Goal: Task Accomplishment & Management: Complete application form

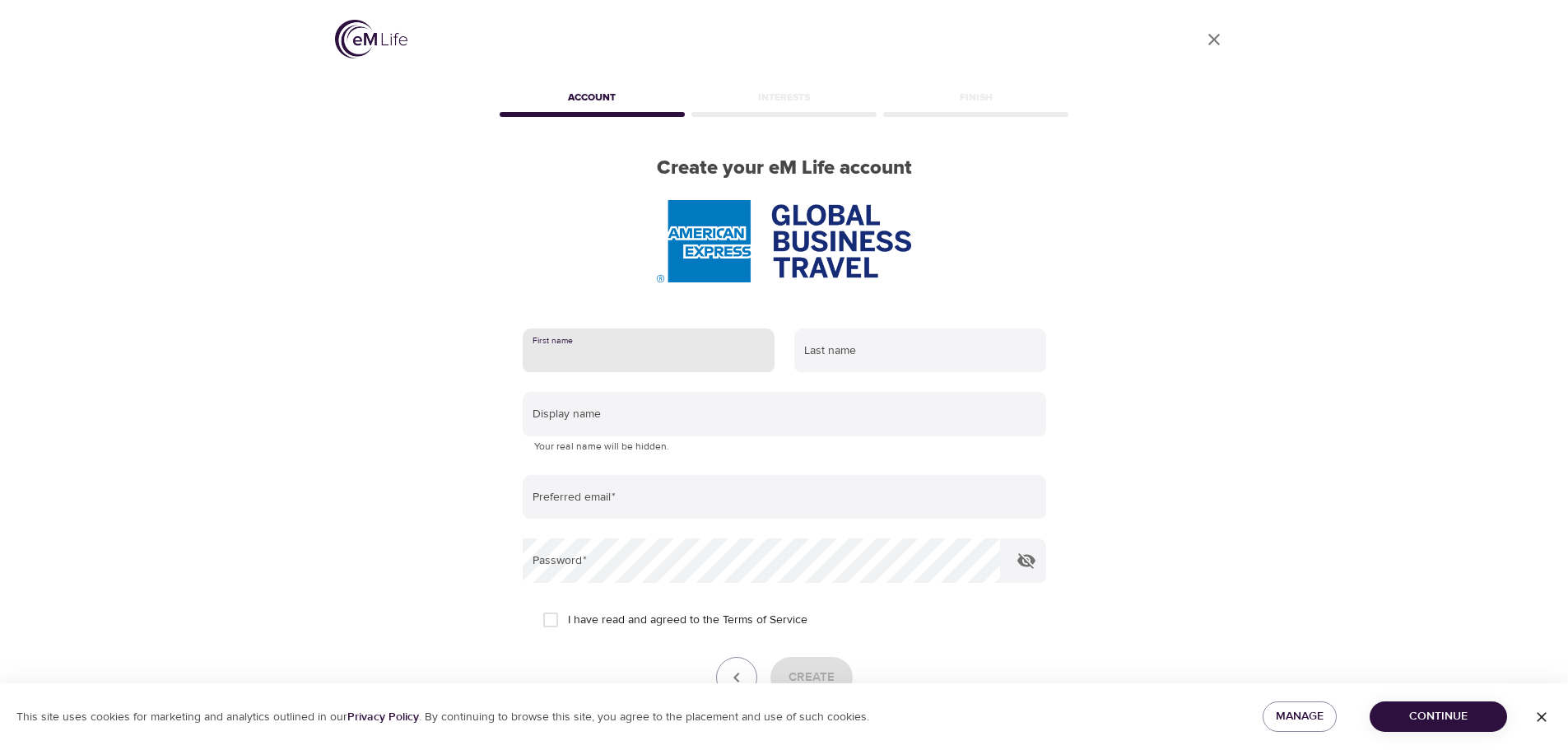
click at [596, 353] on input "text" at bounding box center [648, 350] width 252 height 45
type input "[PERSON_NAME]"
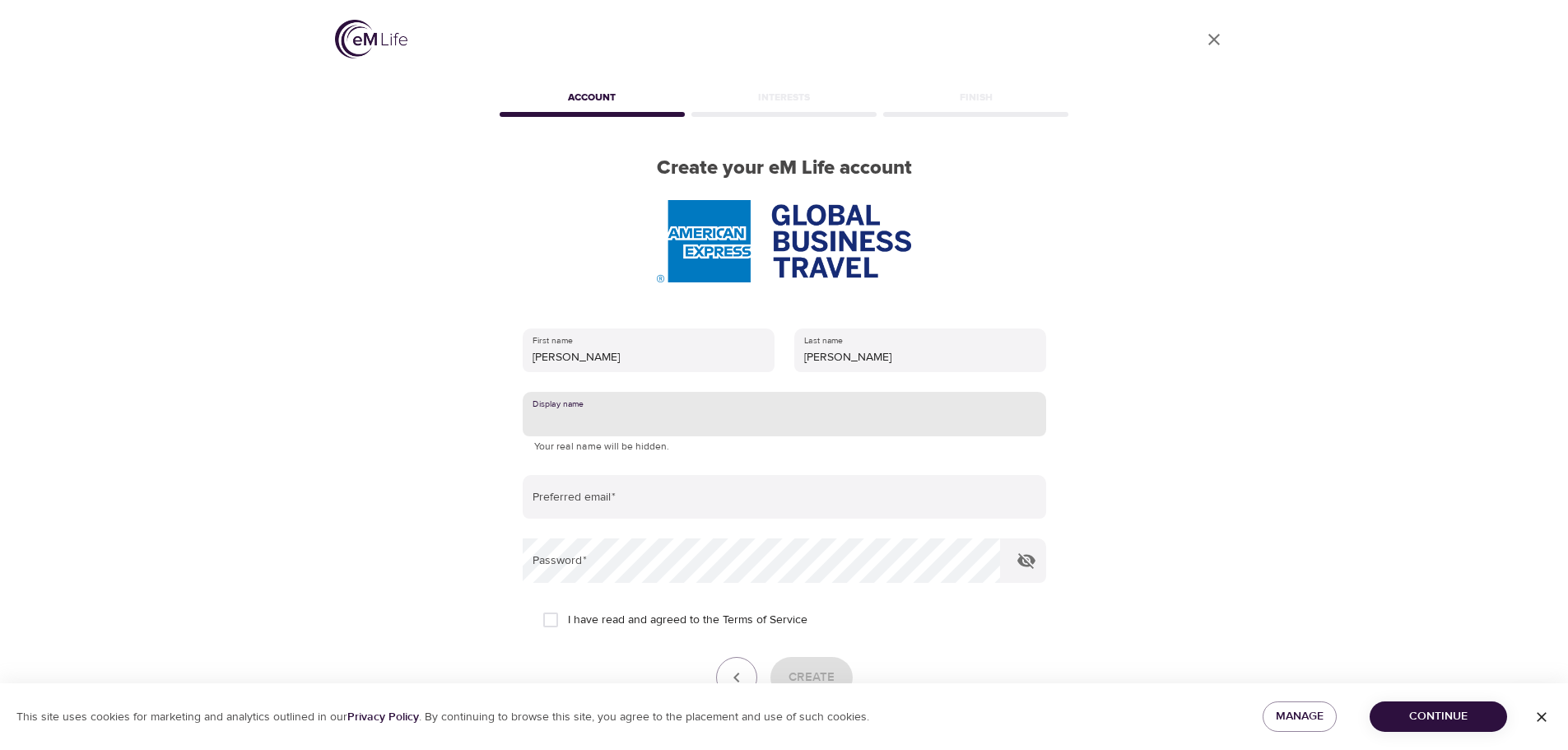
click at [602, 420] on input "text" at bounding box center [784, 414] width 524 height 45
type input "[PERSON_NAME]"
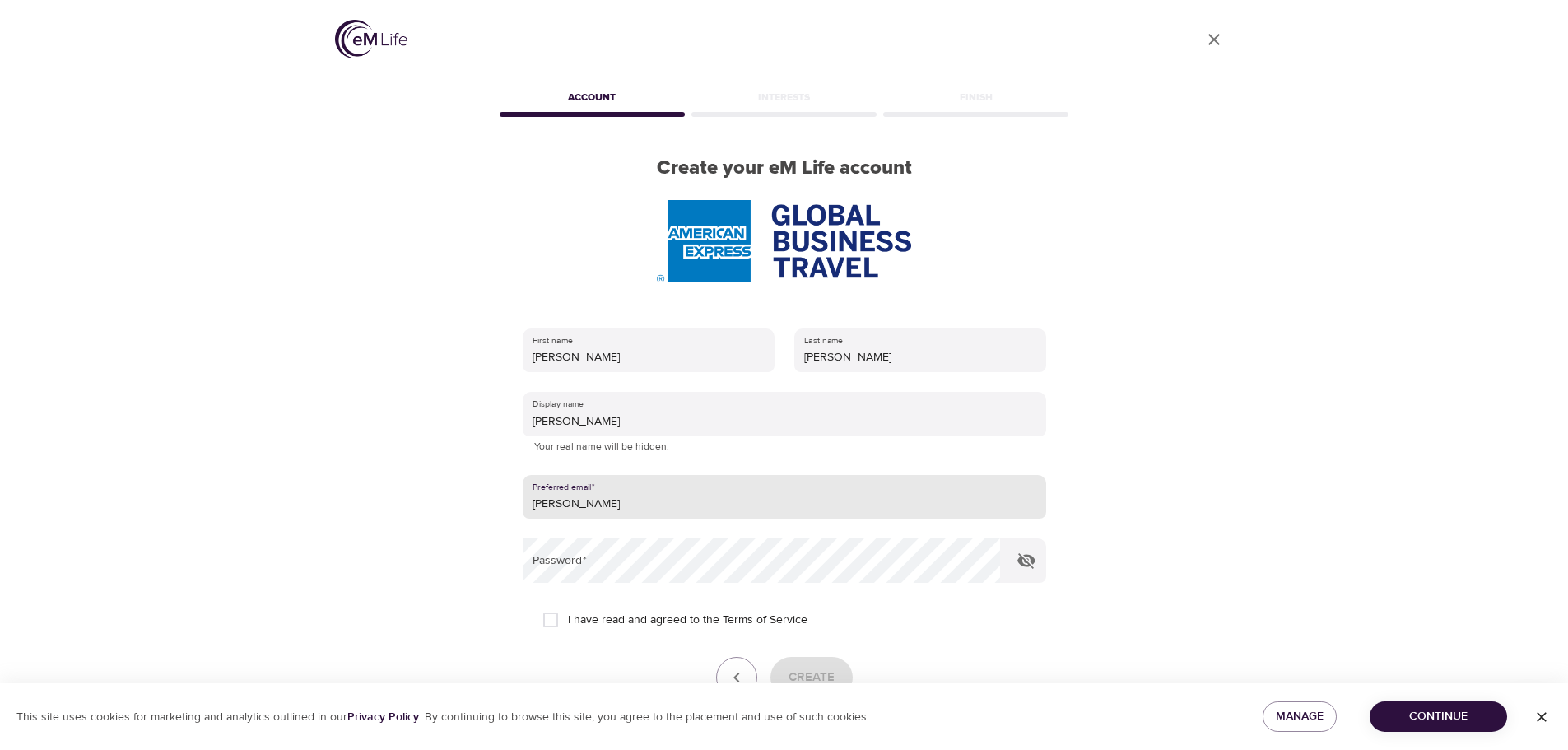
type input "[PERSON_NAME][EMAIL_ADDRESS][PERSON_NAME][DOMAIN_NAME]"
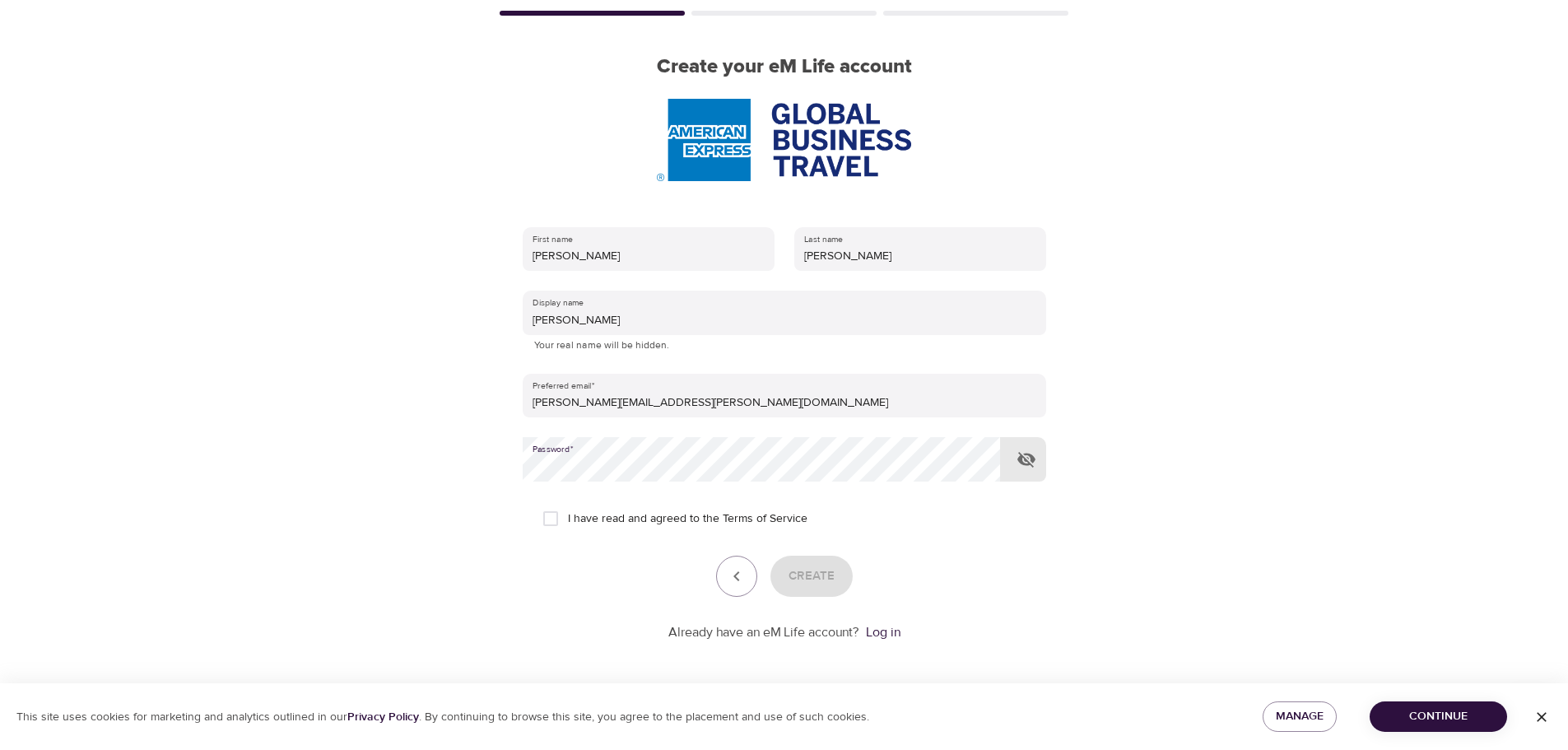
scroll to position [105, 0]
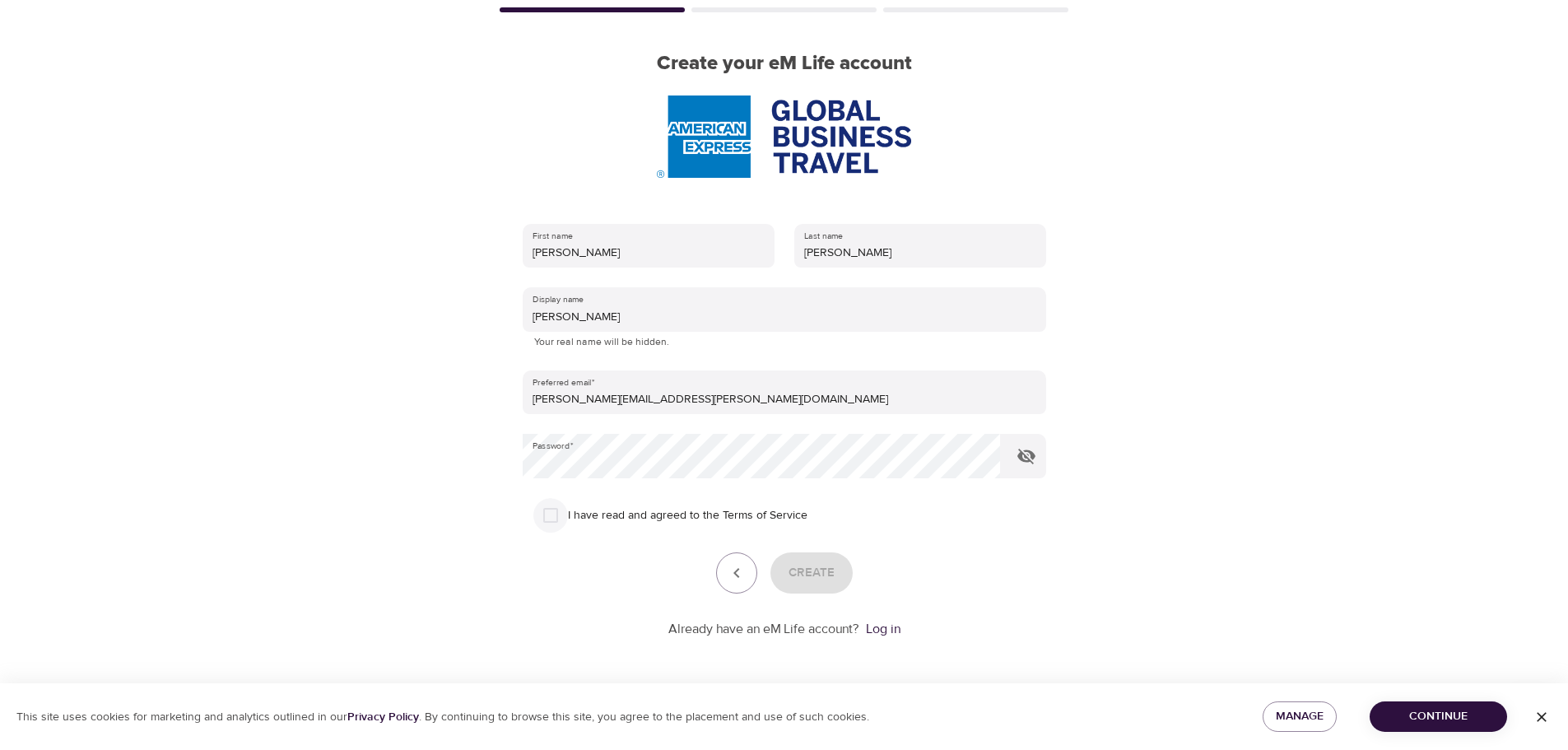
click at [552, 514] on input "I have read and agreed to the Terms of Service" at bounding box center [551, 515] width 35 height 35
checkbox input "true"
click at [837, 585] on button "Create" at bounding box center [812, 573] width 83 height 41
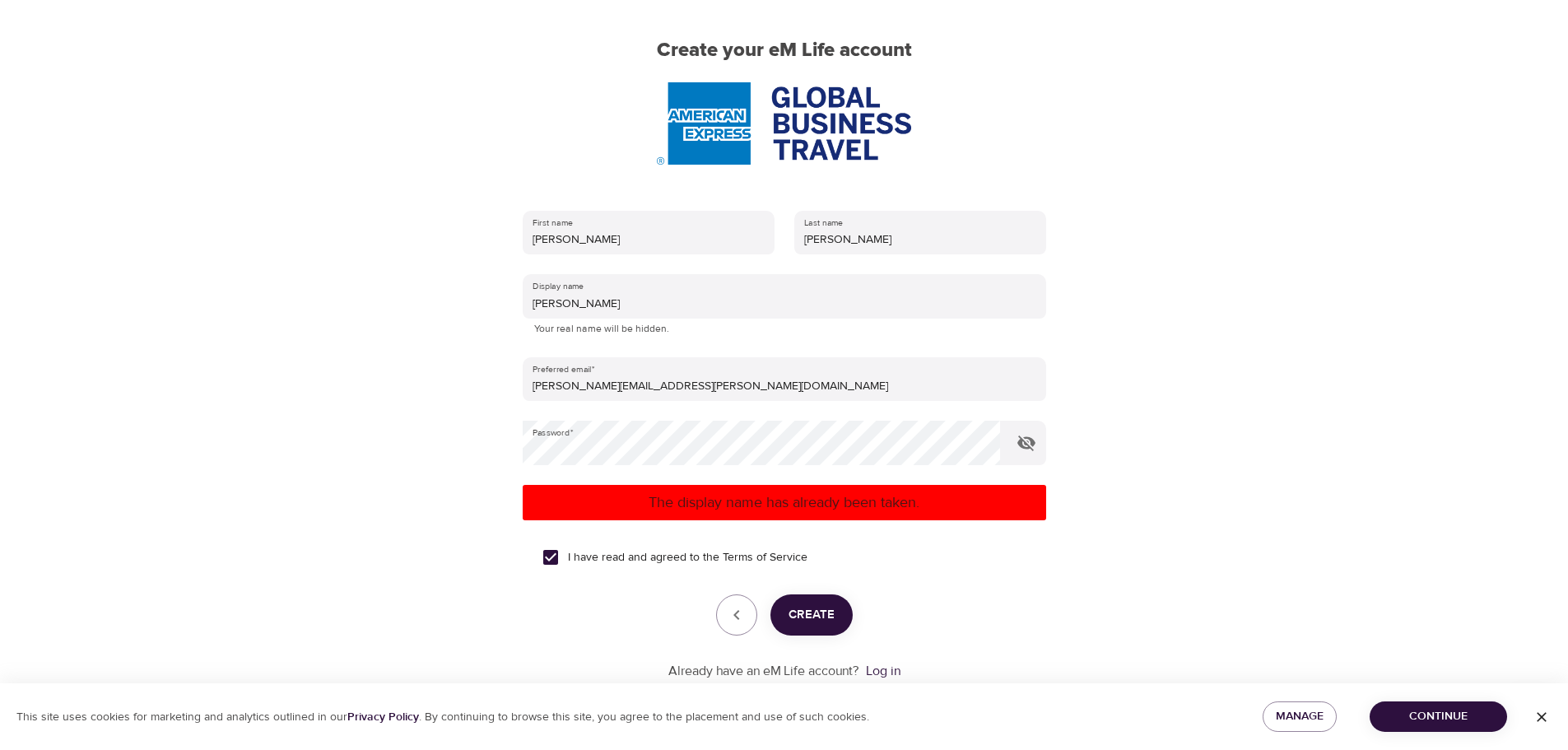
scroll to position [160, 0]
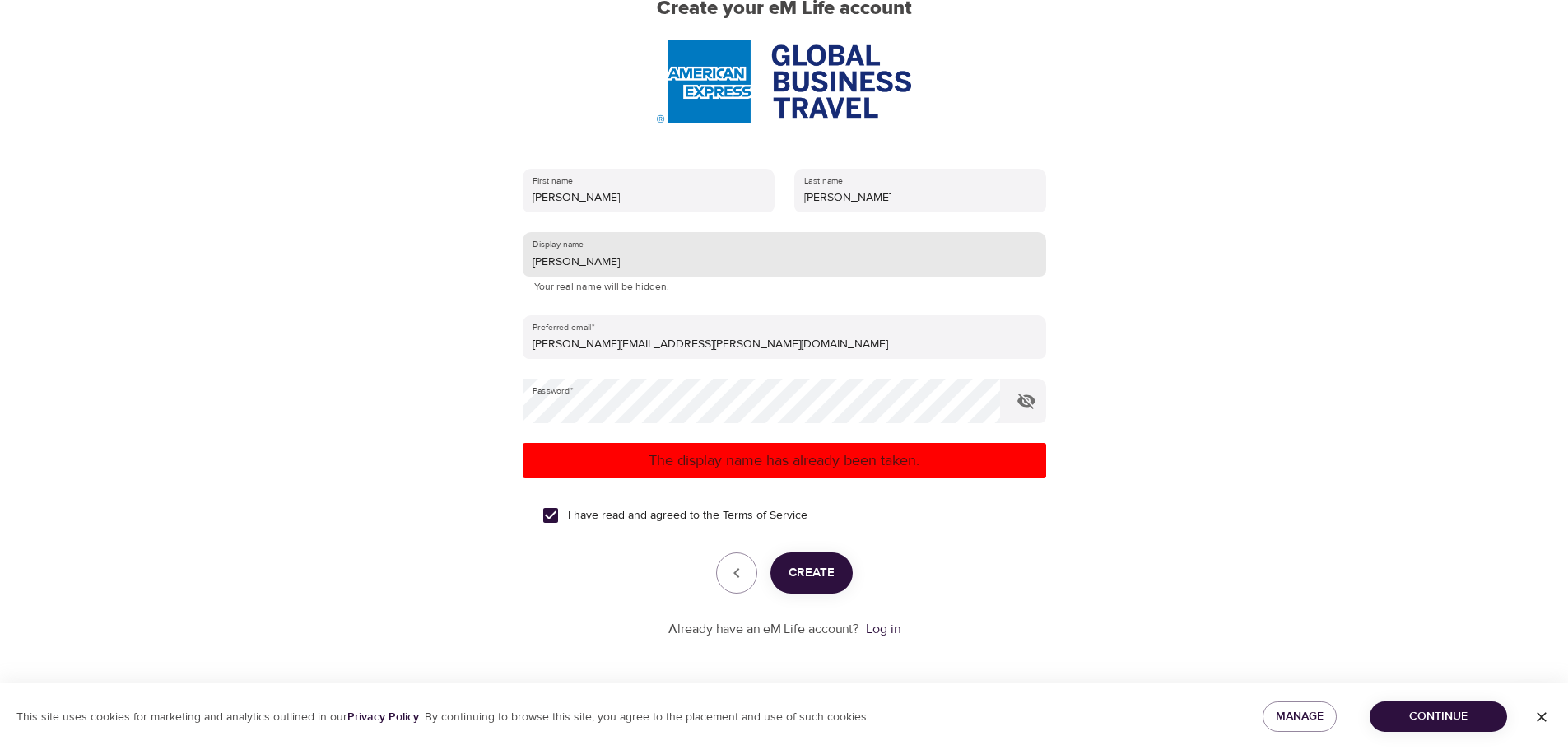
click at [598, 263] on input "[PERSON_NAME]" at bounding box center [784, 254] width 524 height 45
type input "Nic W"
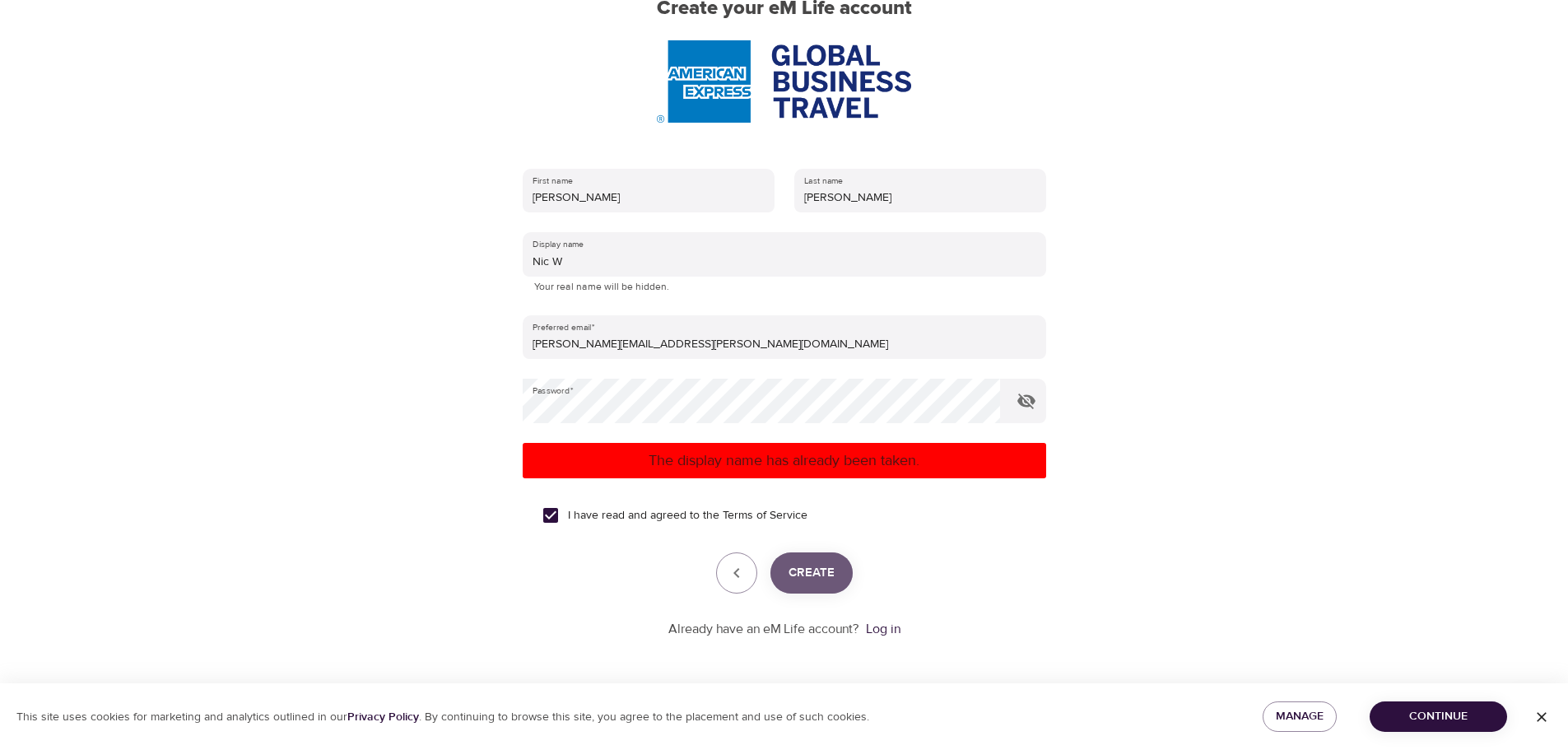
click at [847, 570] on button "Create" at bounding box center [812, 573] width 83 height 41
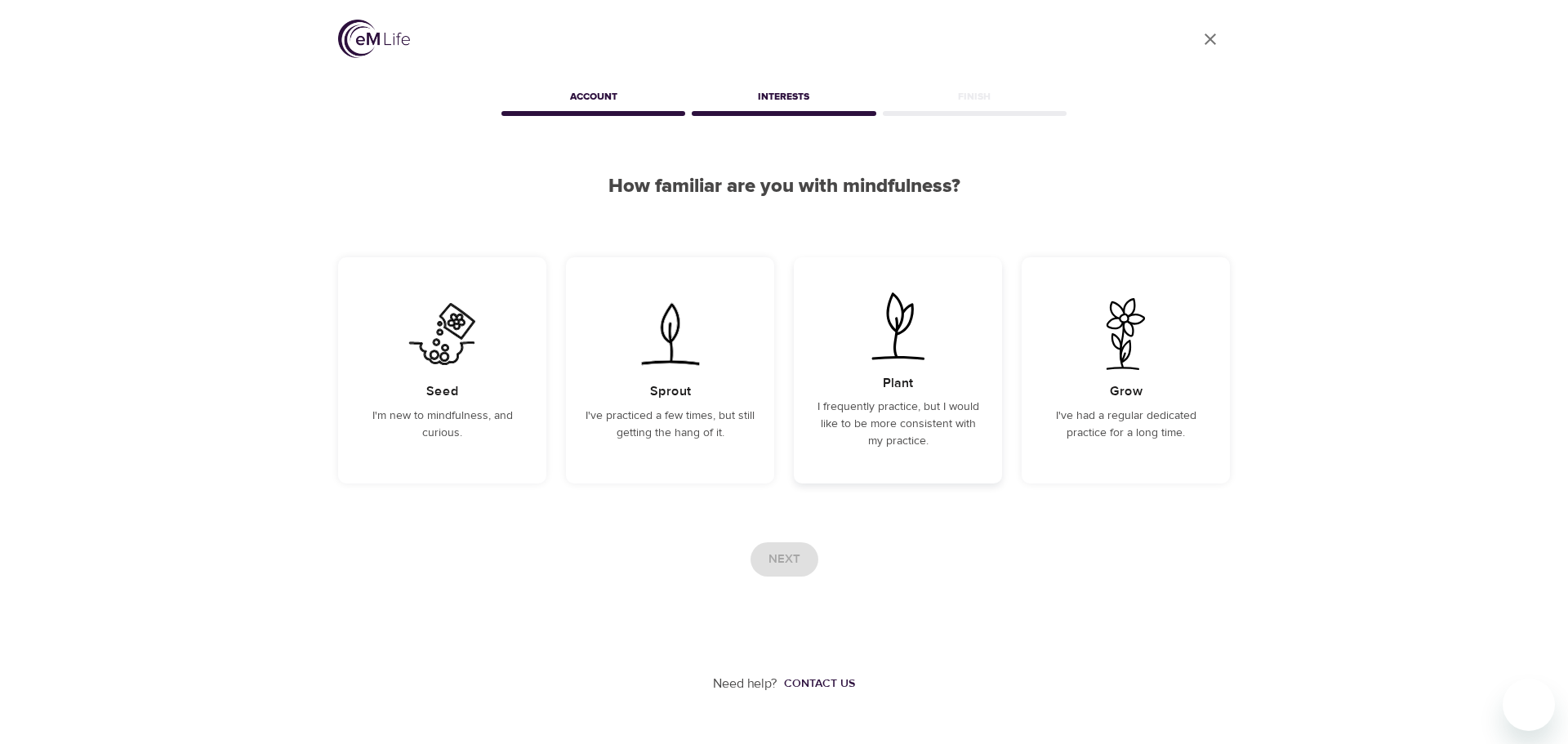
click at [852, 410] on p "I frequently practice, but I would like to be more consistent with my practice." at bounding box center [897, 424] width 169 height 51
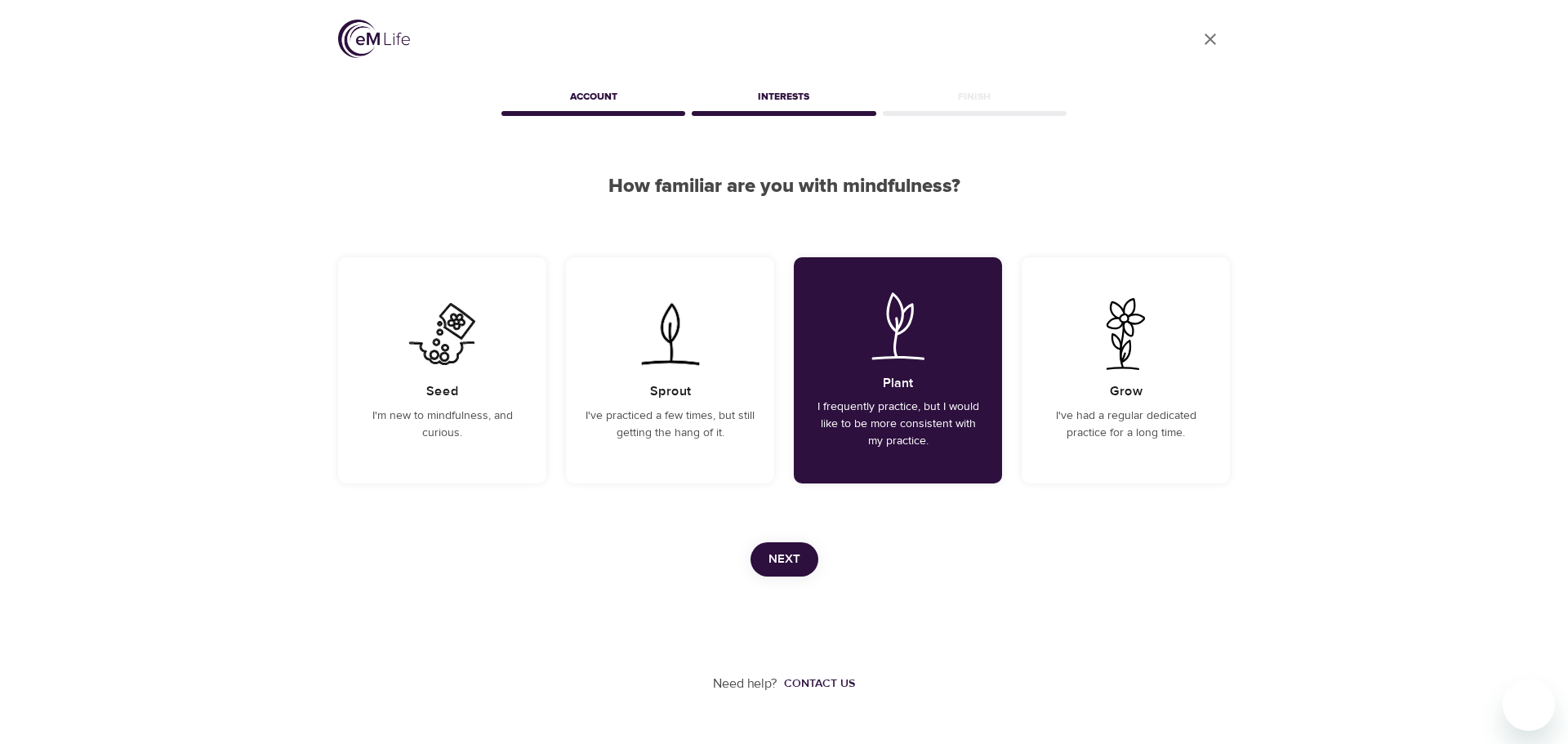
click at [785, 561] on span "Next" at bounding box center [784, 560] width 32 height 22
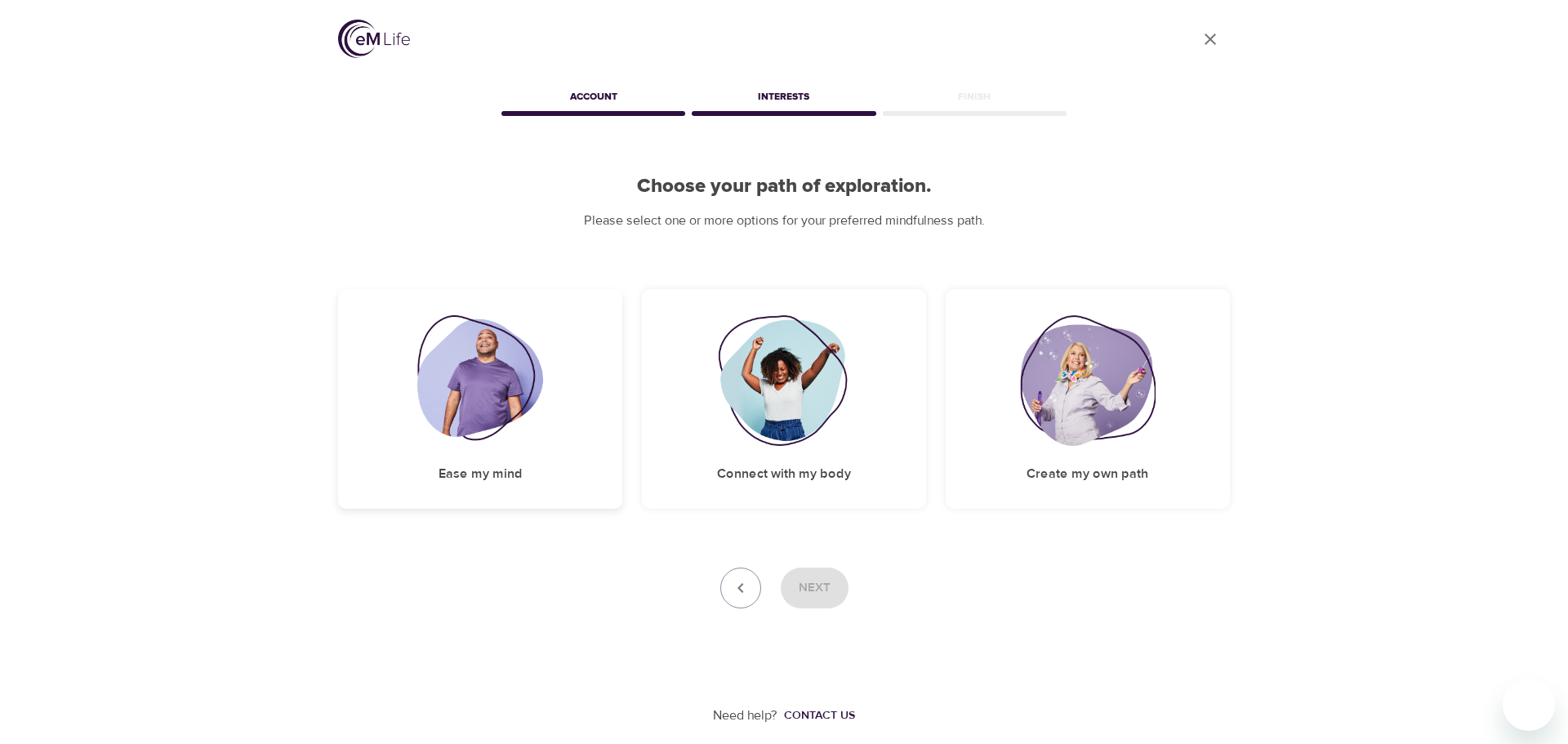
click at [536, 427] on img at bounding box center [481, 381] width 126 height 131
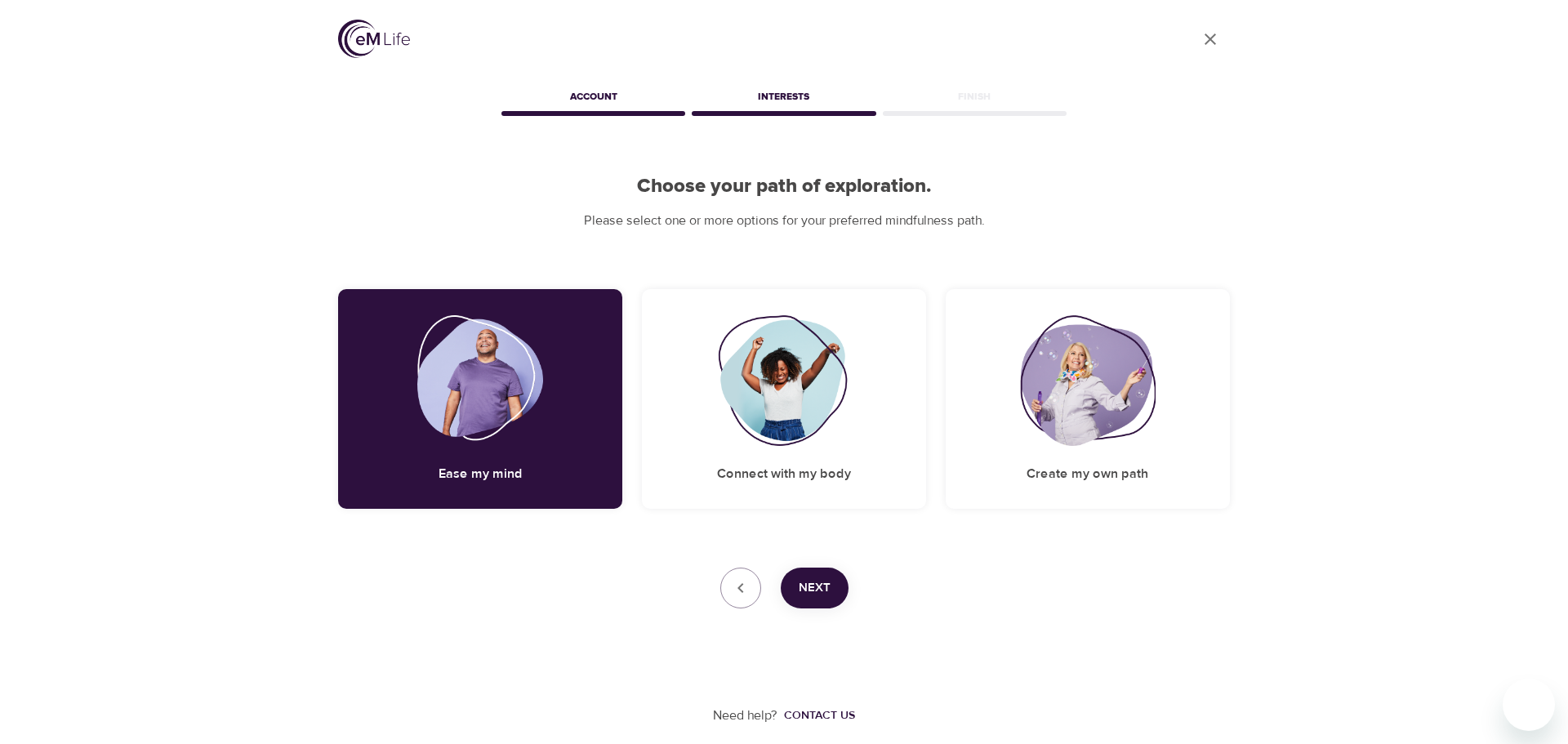
click at [830, 583] on span "Next" at bounding box center [814, 588] width 32 height 22
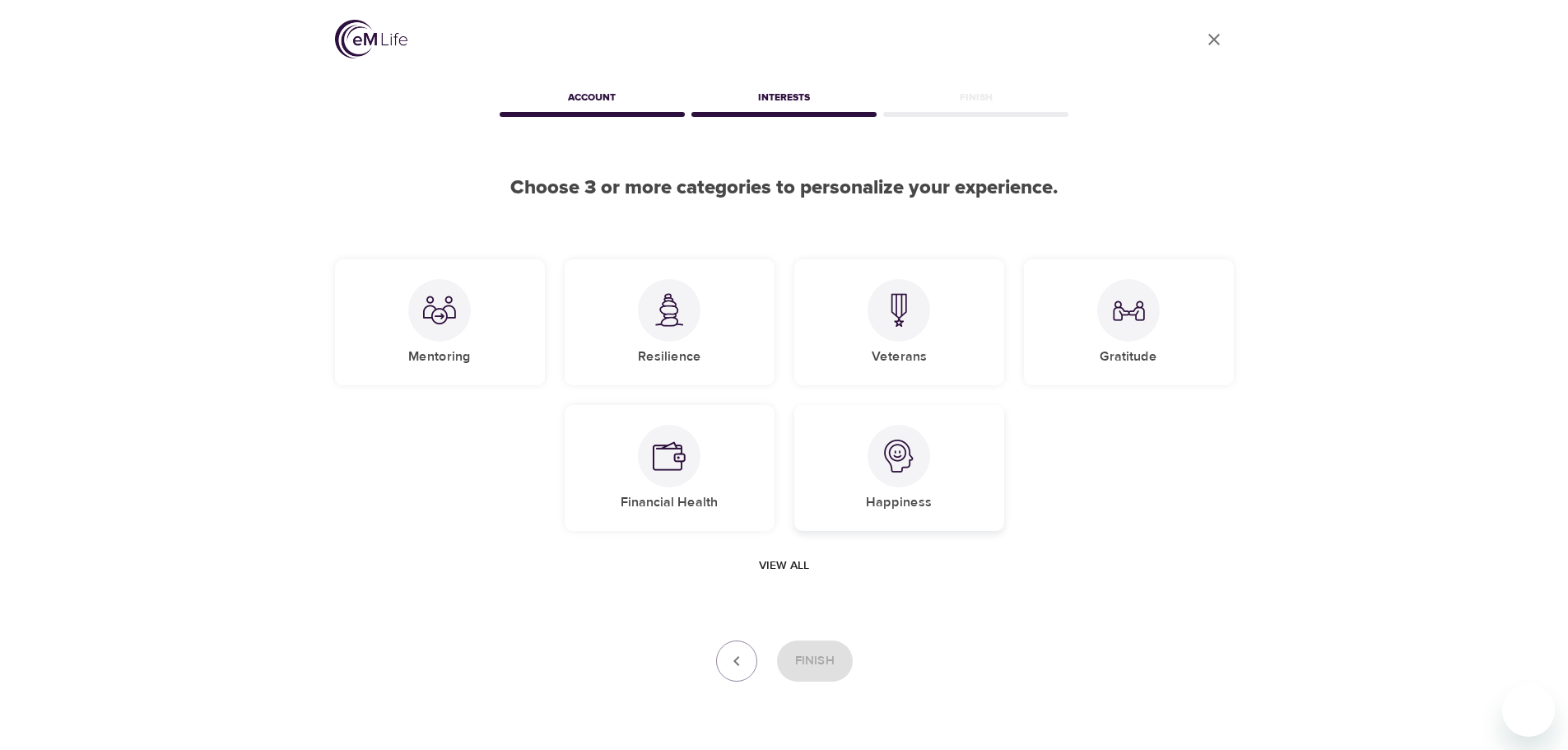
click at [955, 455] on div "Happiness" at bounding box center [899, 468] width 210 height 126
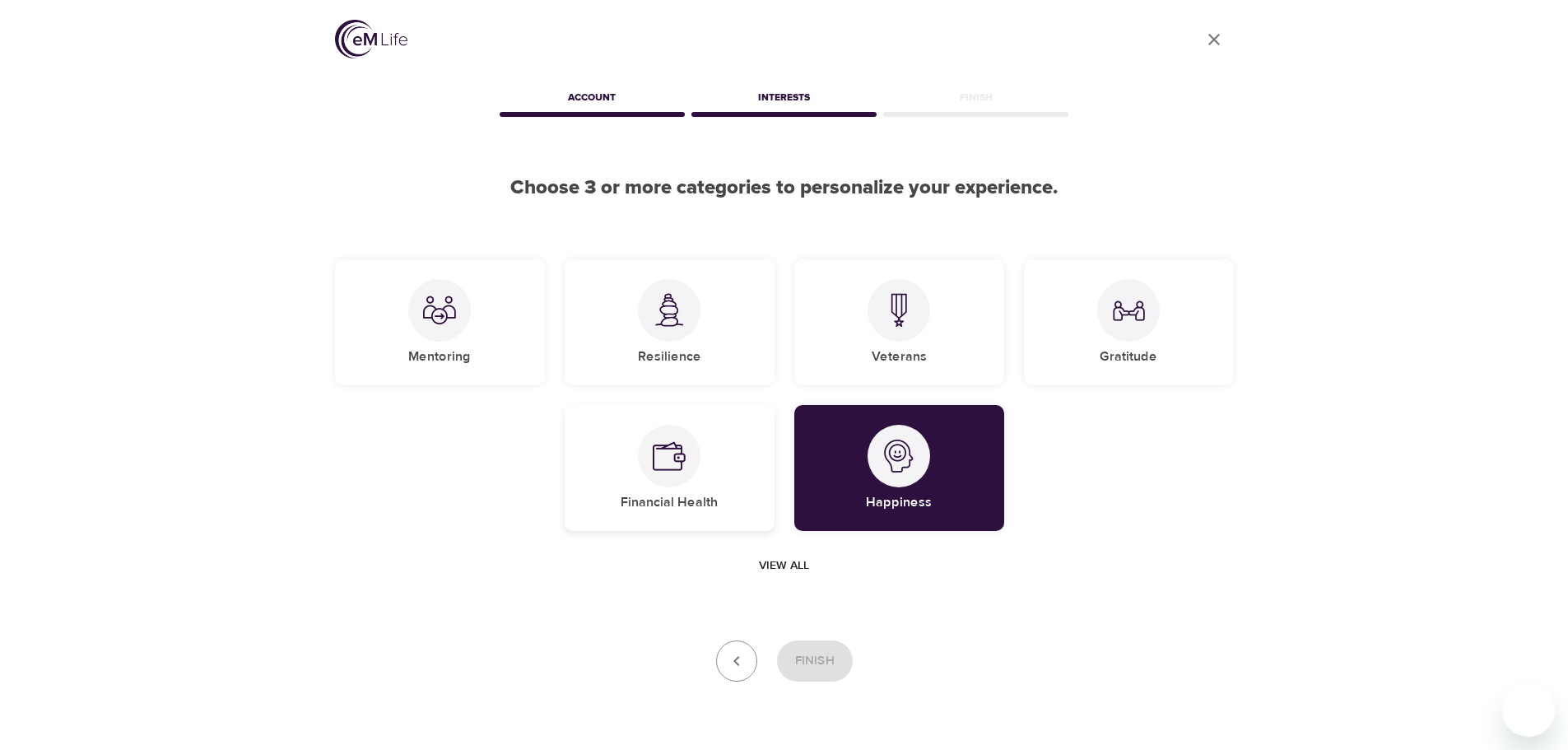
click at [666, 462] on img at bounding box center [669, 456] width 33 height 33
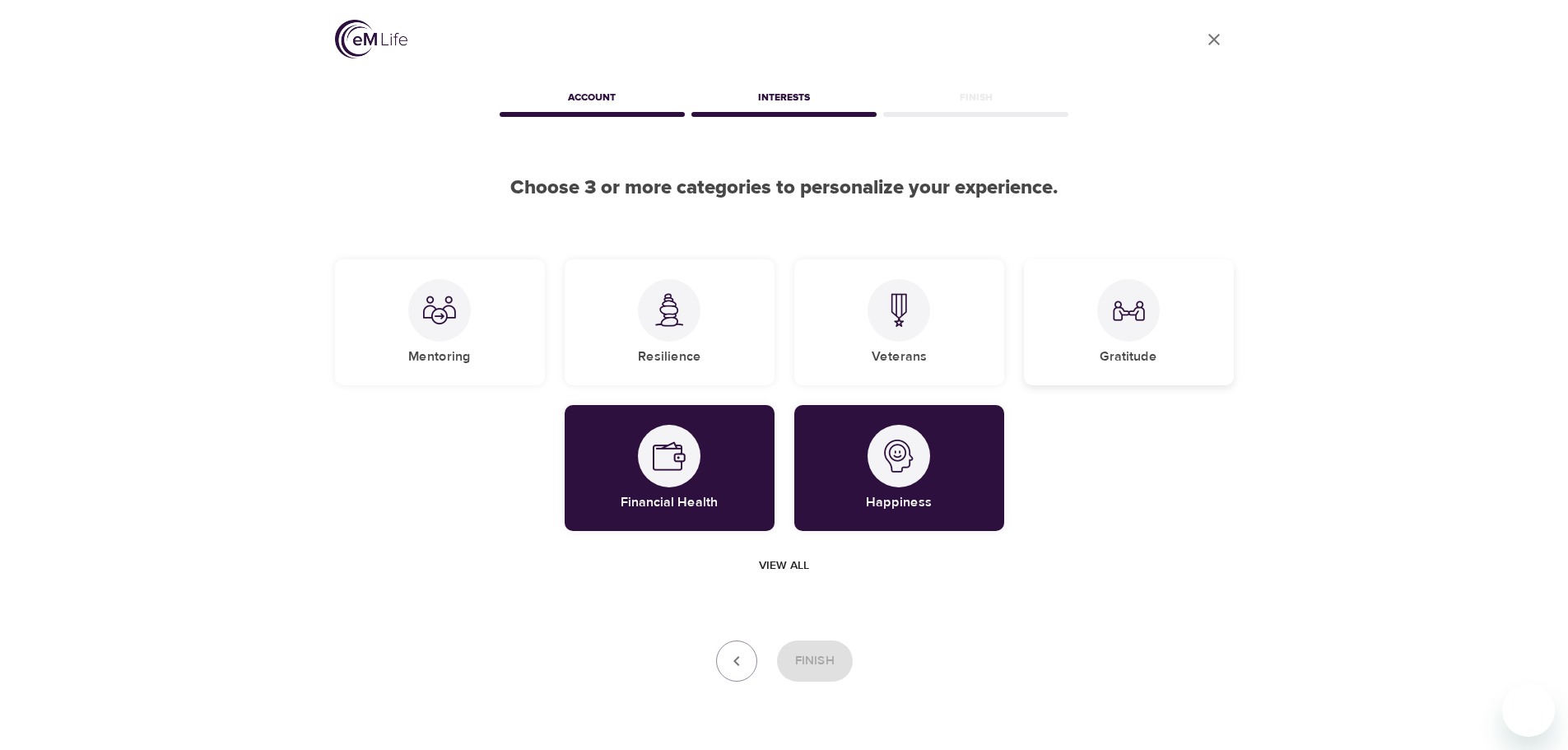
click at [1078, 345] on div "Gratitude" at bounding box center [1128, 322] width 210 height 126
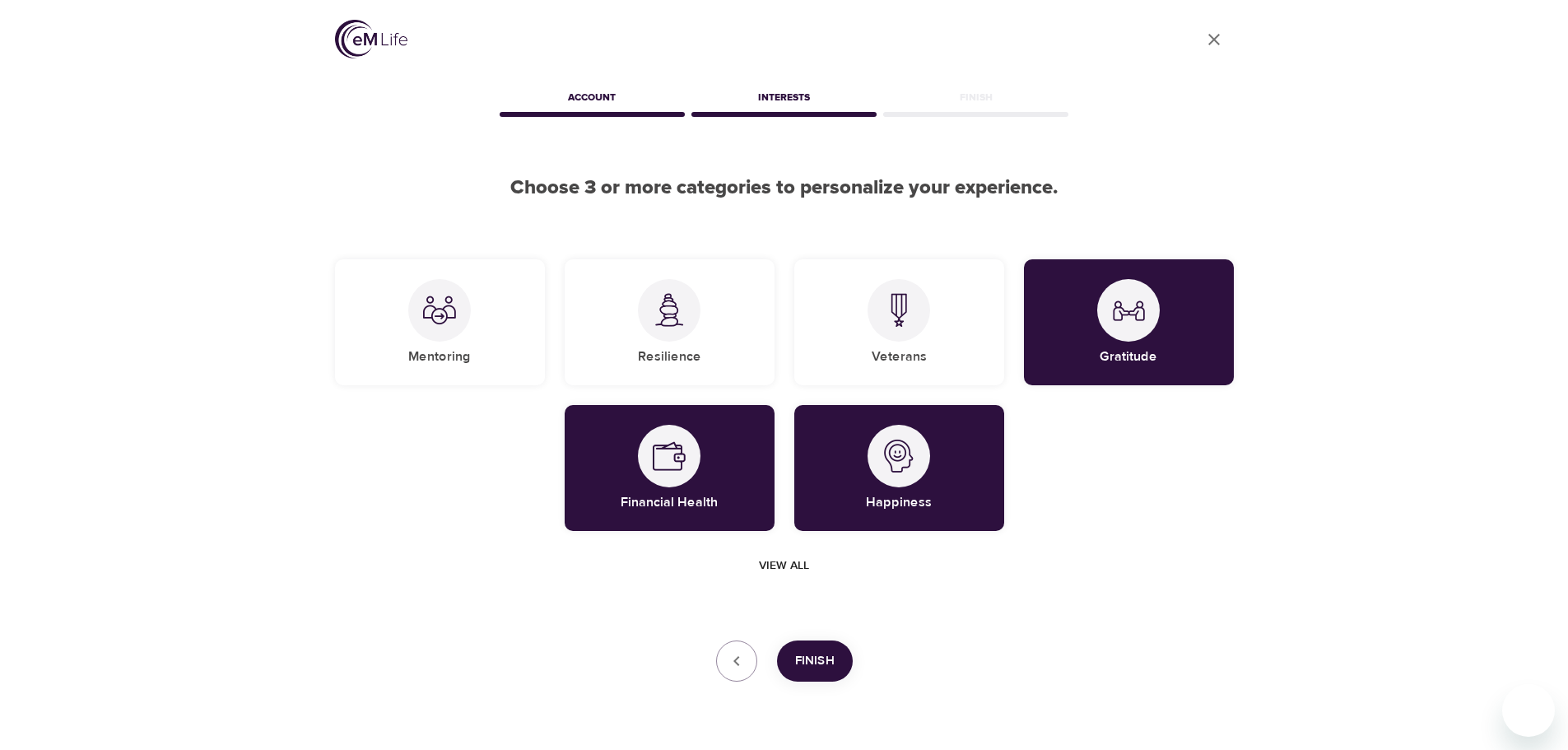
click at [803, 671] on span "Finish" at bounding box center [814, 661] width 39 height 22
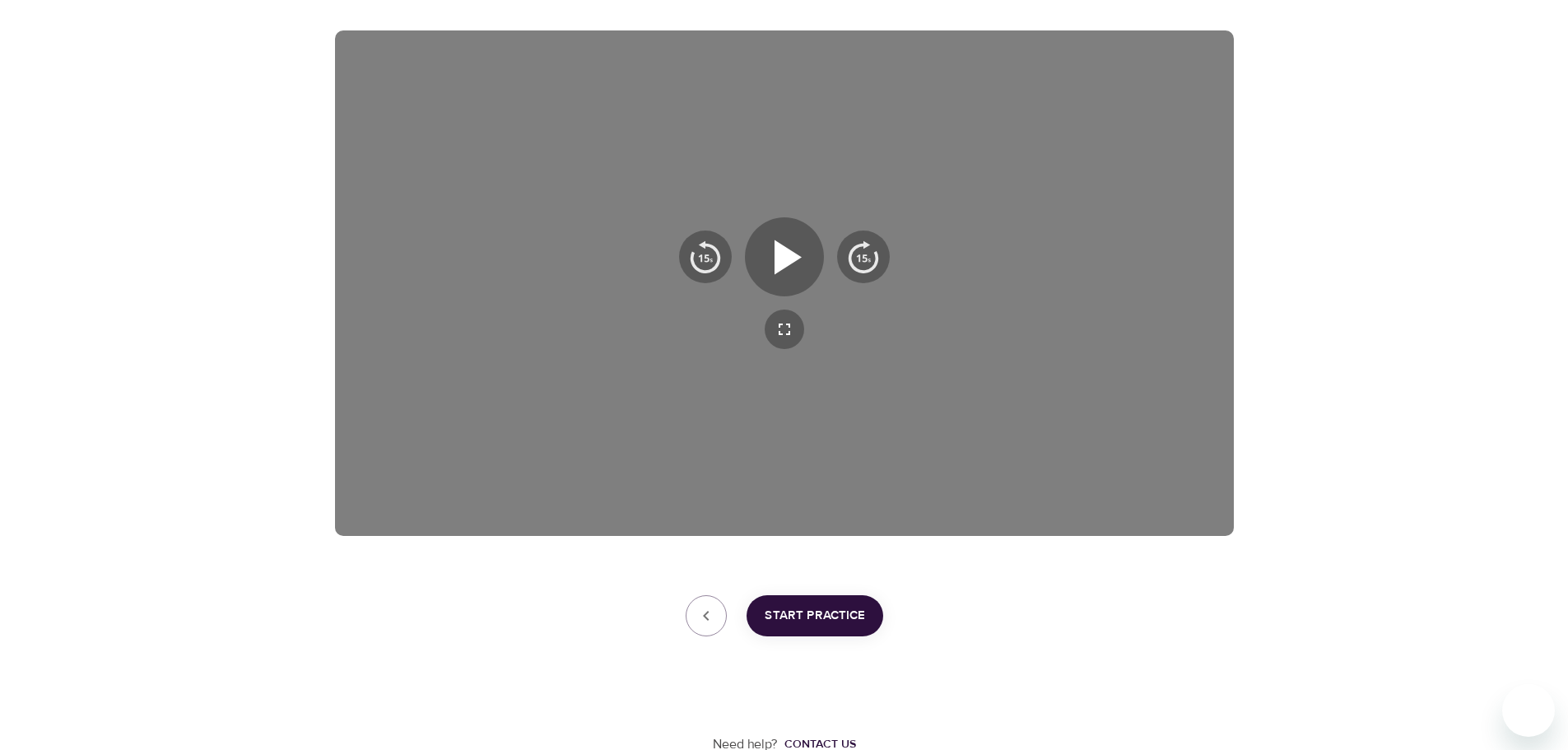
scroll to position [265, 0]
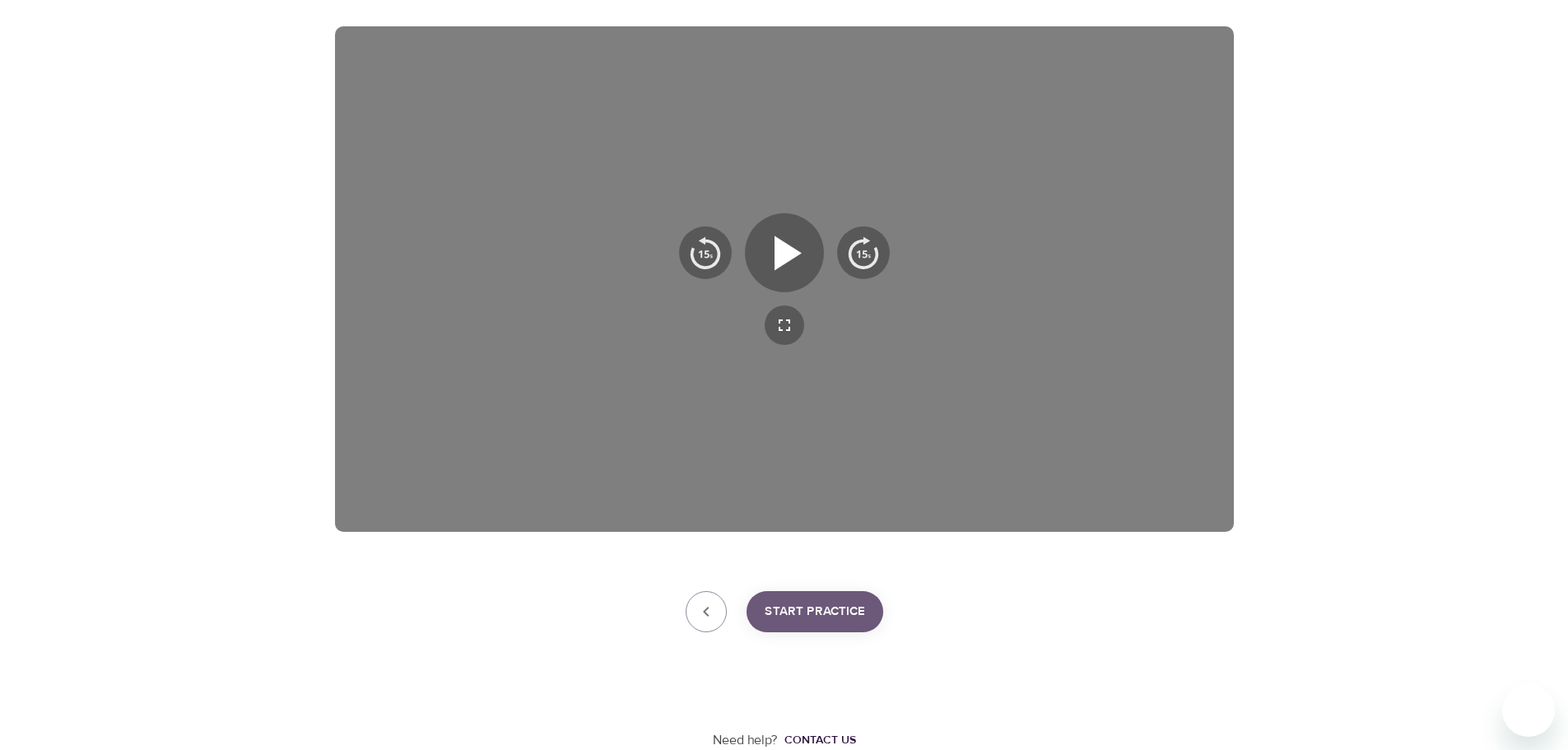
click at [804, 616] on span "Start Practice" at bounding box center [814, 612] width 100 height 22
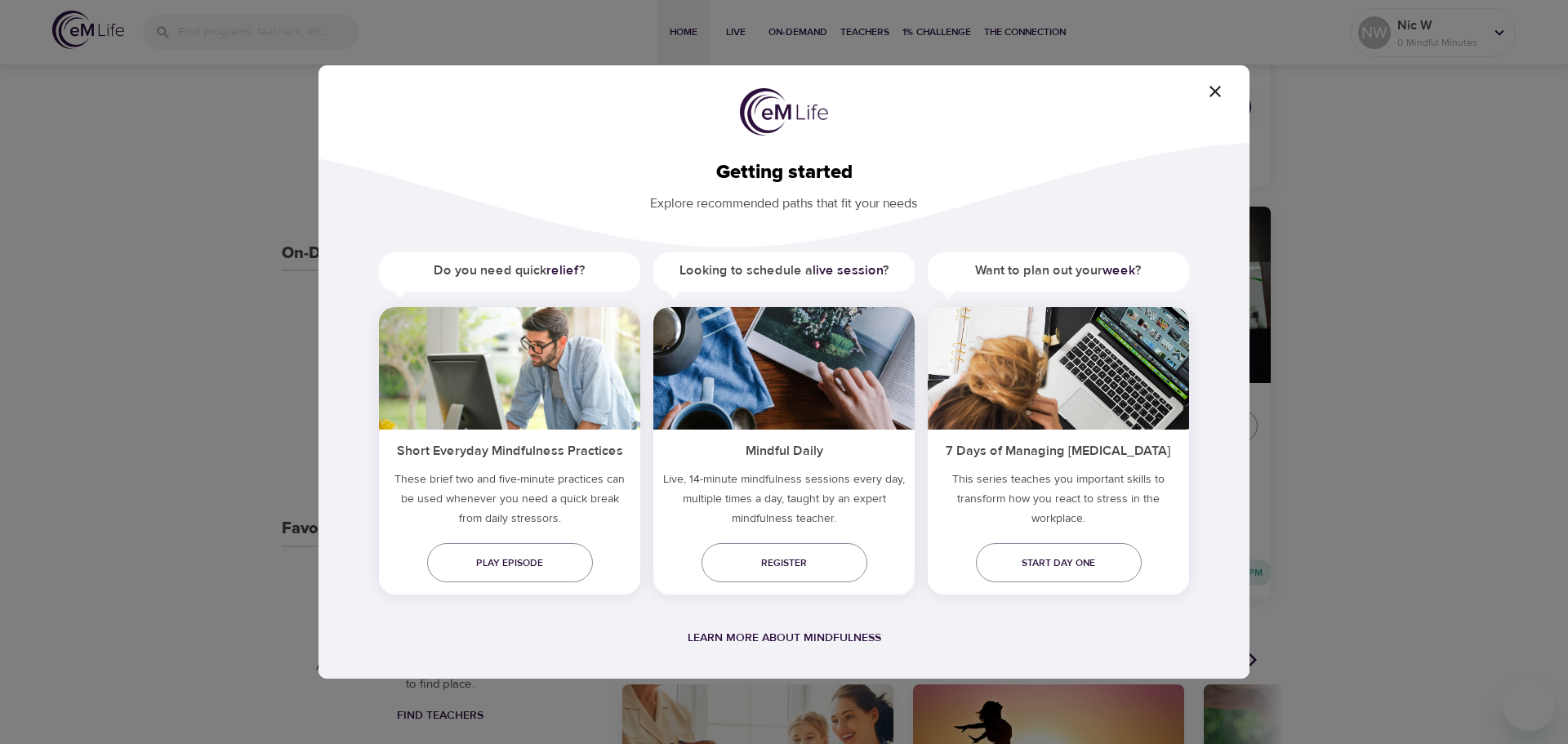
click at [1215, 87] on icon "button" at bounding box center [1215, 92] width 20 height 20
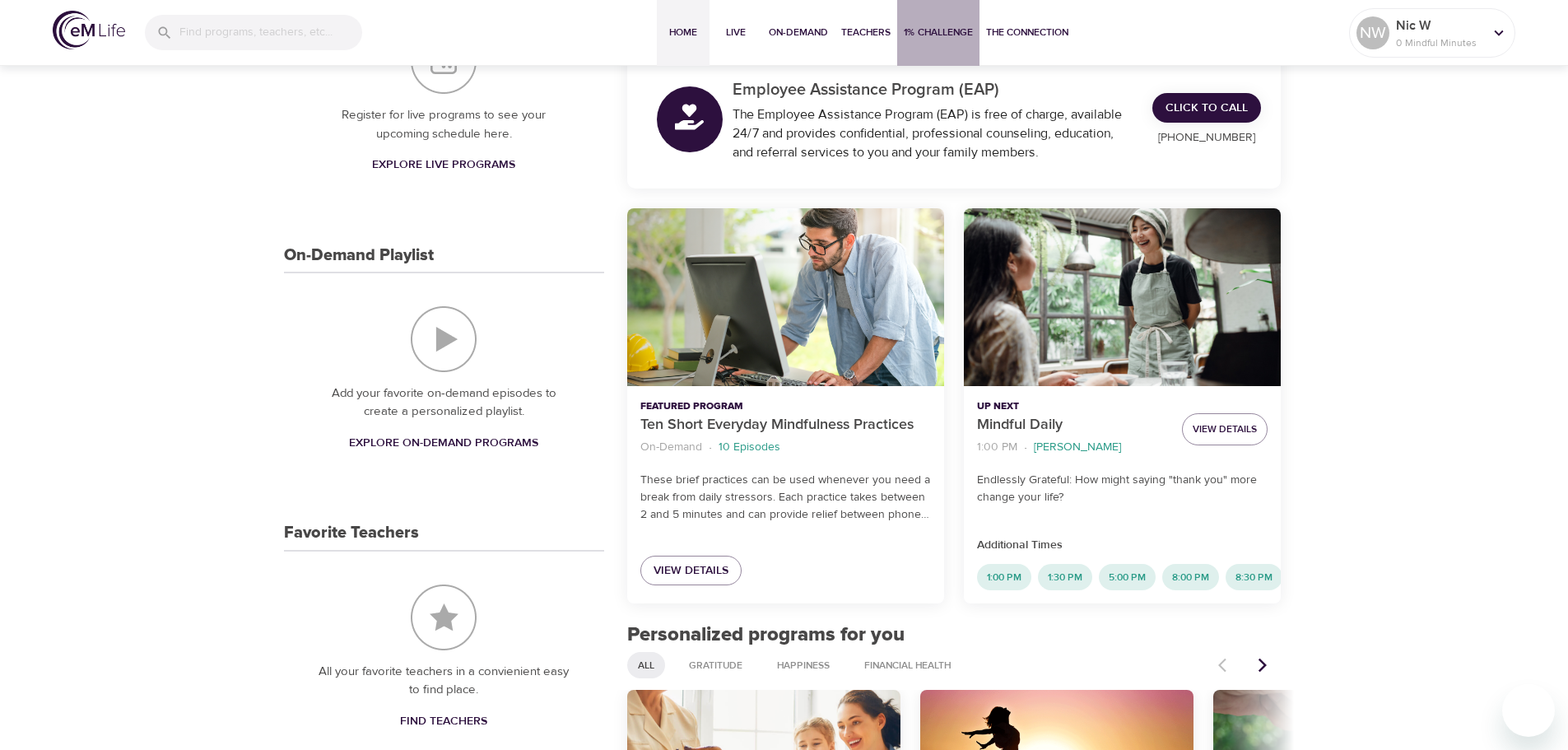
click at [936, 40] on span "1% Challenge" at bounding box center [938, 32] width 69 height 17
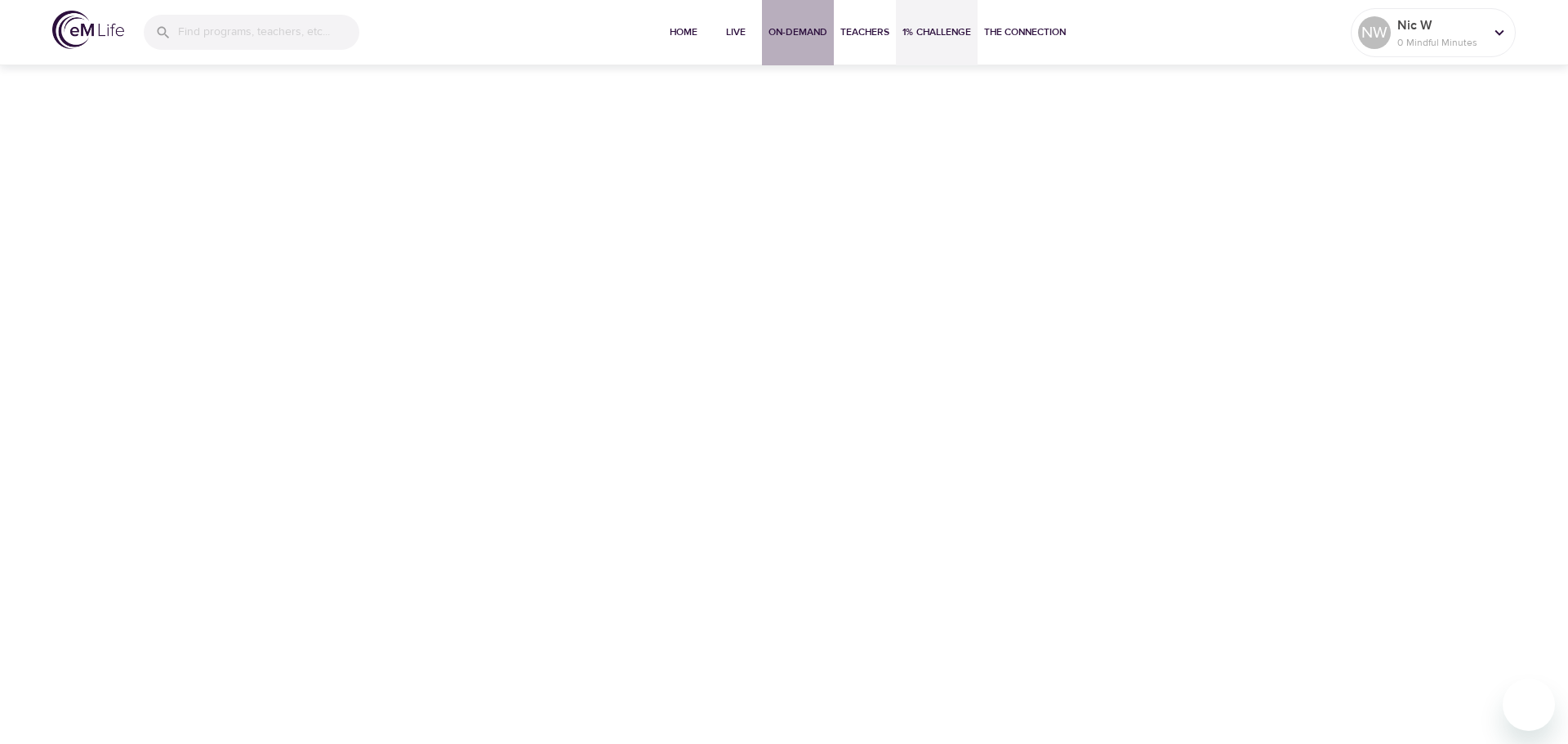
click at [788, 32] on span "On-Demand" at bounding box center [797, 32] width 59 height 17
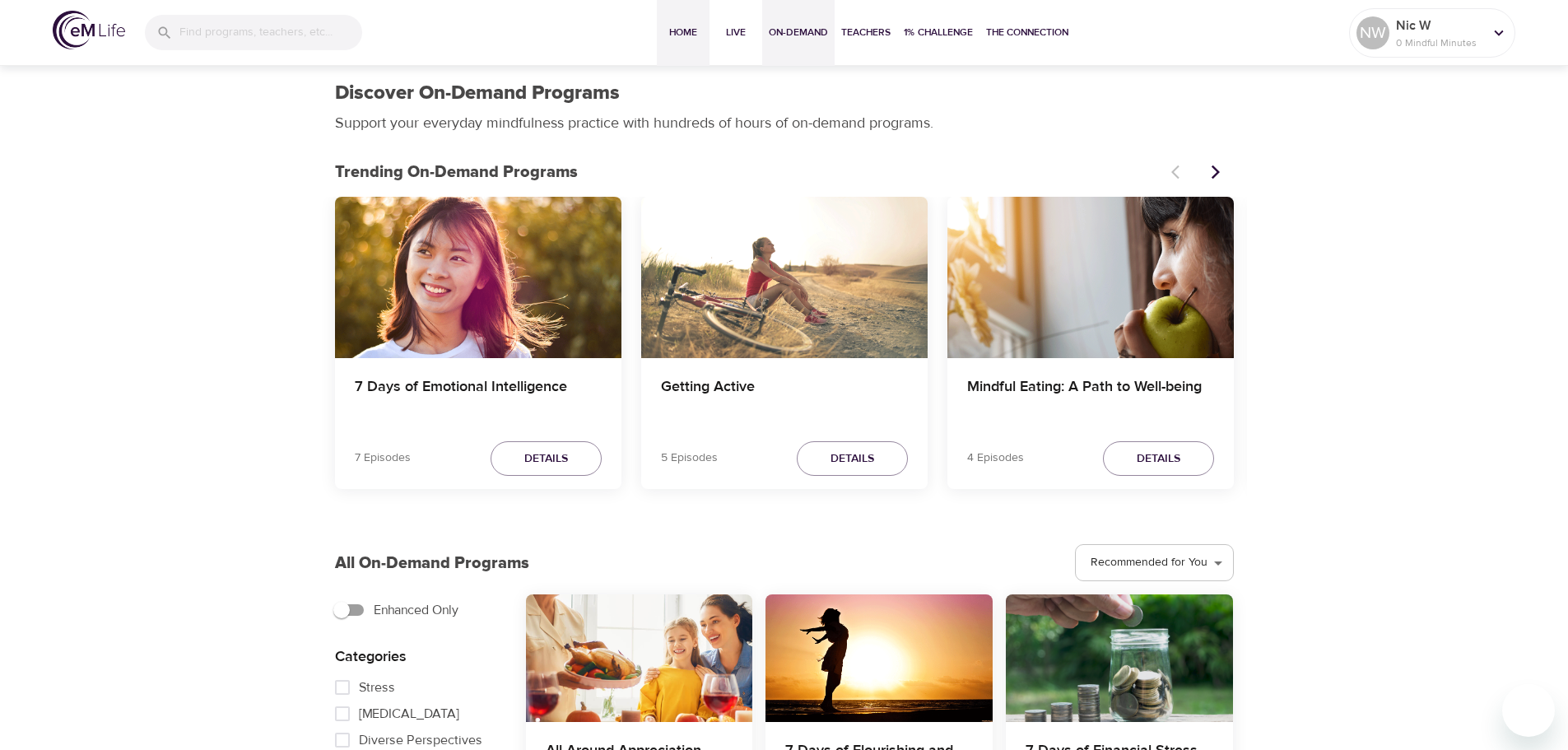
click at [684, 31] on span "Home" at bounding box center [683, 32] width 39 height 17
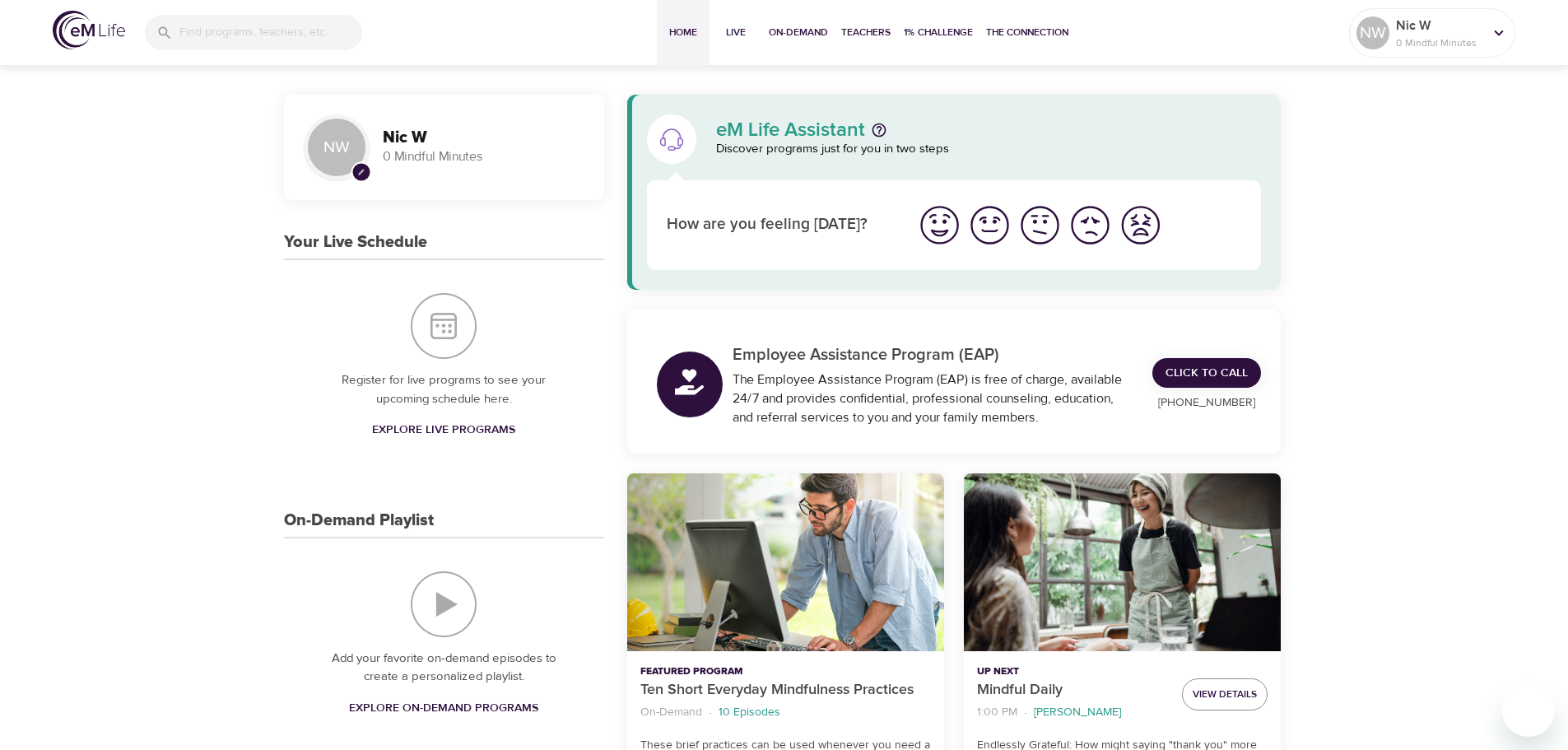
click at [944, 225] on img "I'm feeling great" at bounding box center [940, 225] width 45 height 45
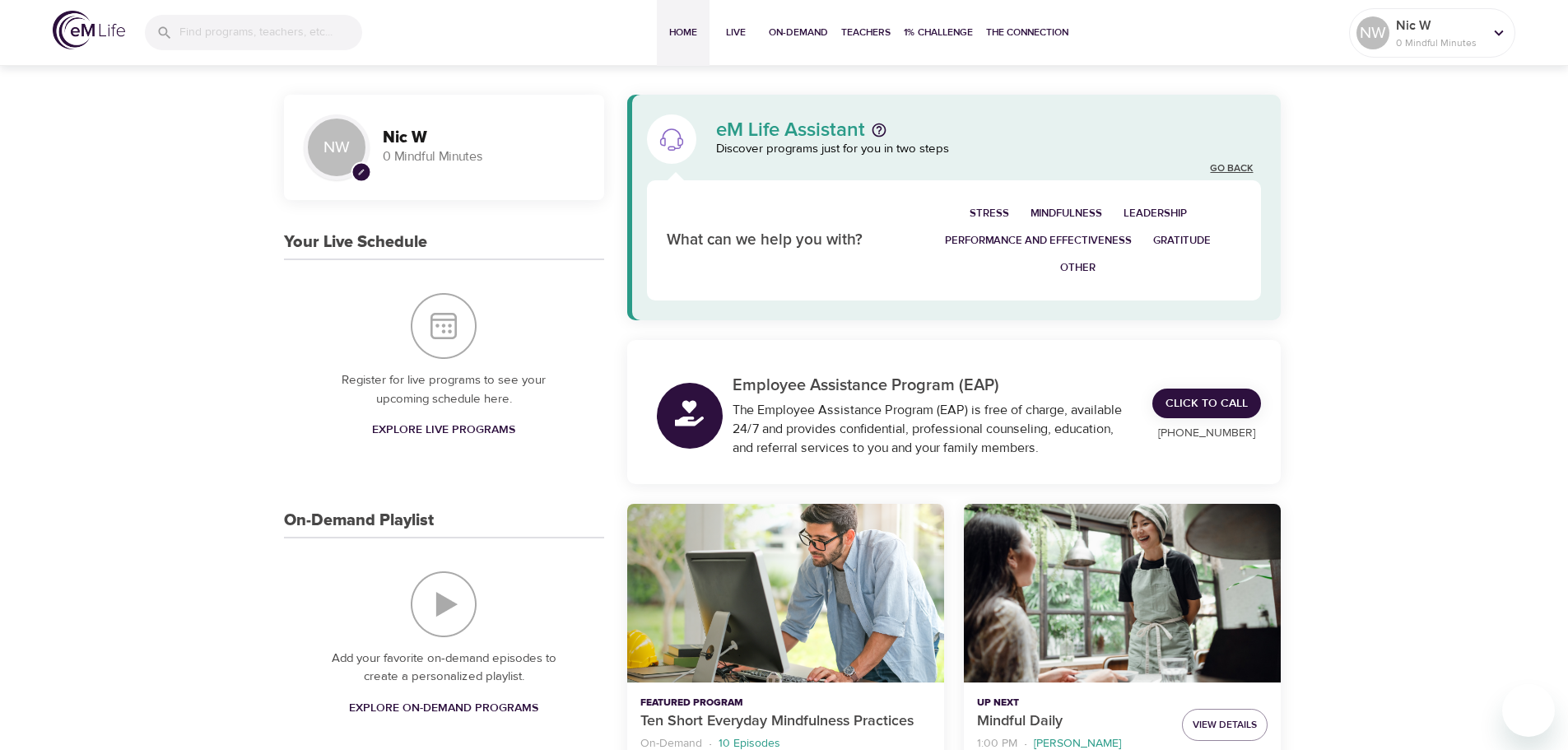
click at [1251, 170] on link "Go Back" at bounding box center [1231, 168] width 43 height 14
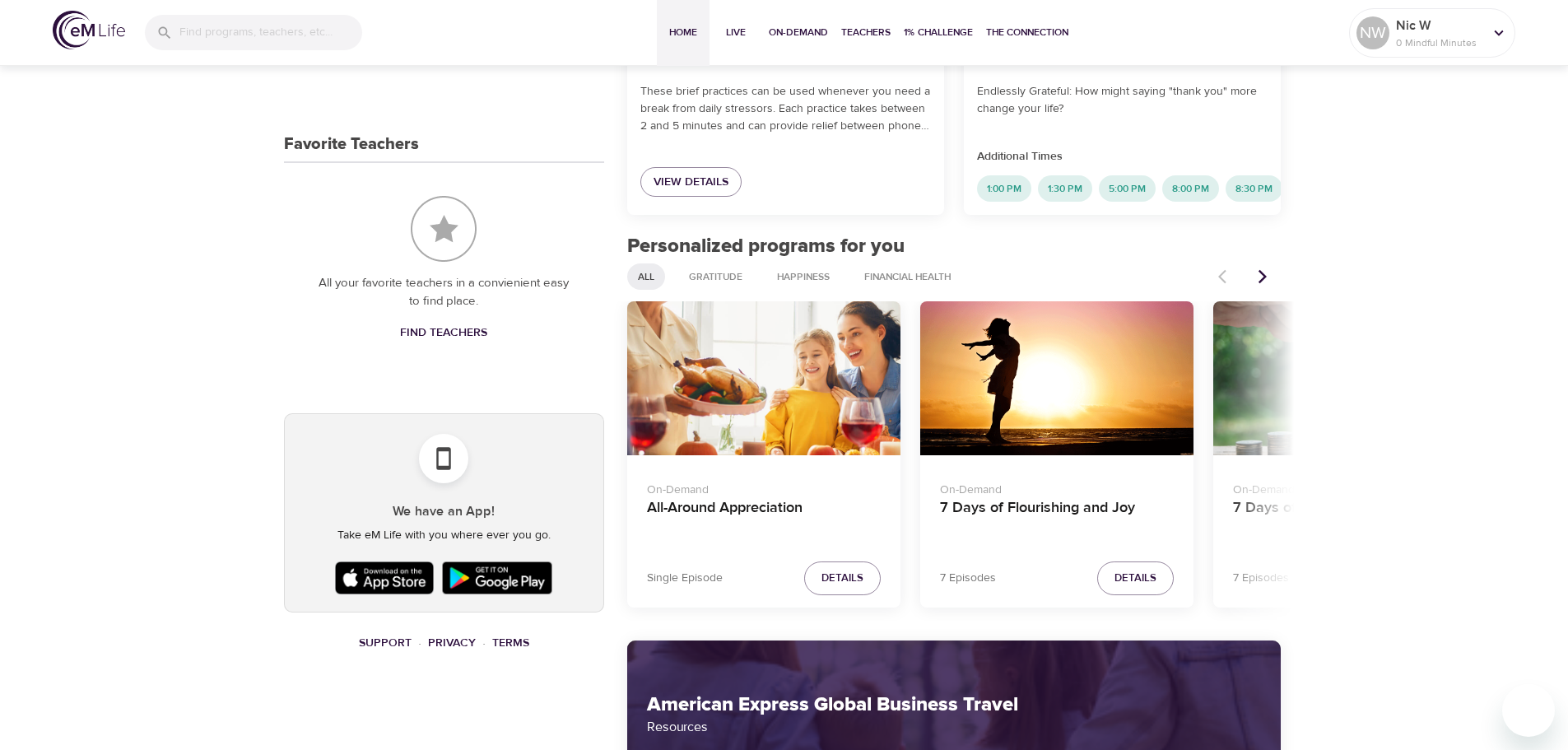
scroll to position [658, 0]
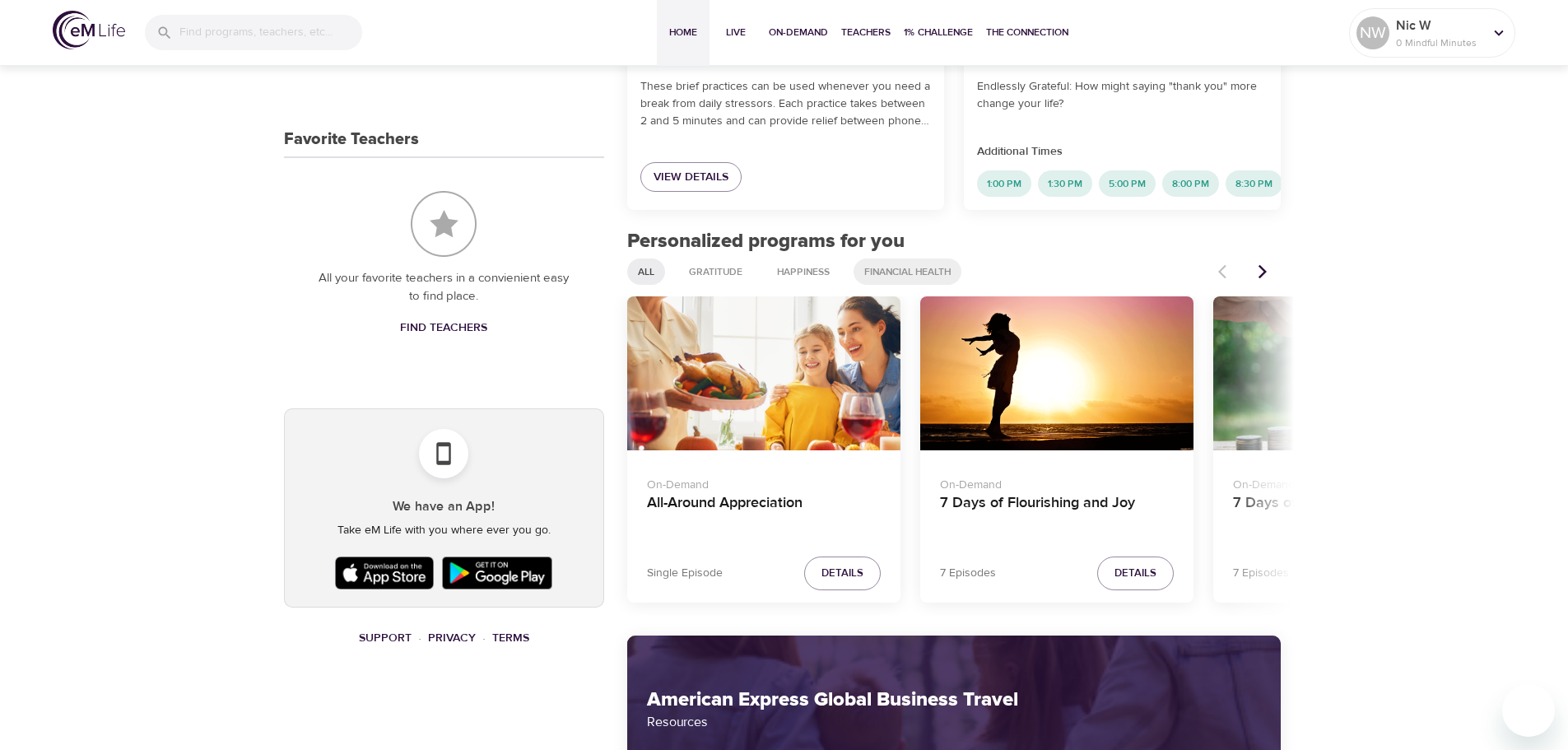
click at [905, 277] on span "Financial Health" at bounding box center [907, 272] width 106 height 14
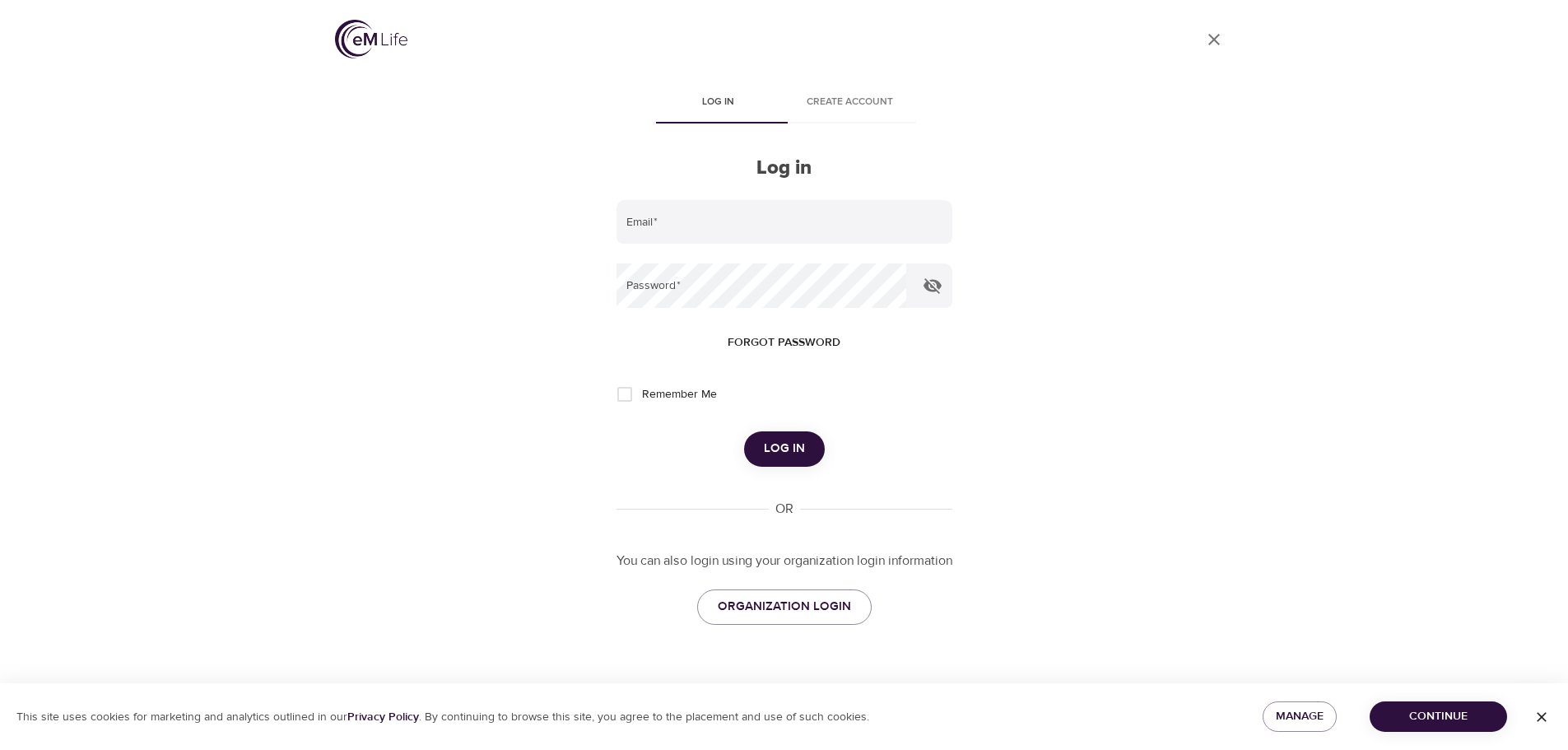
type input "[PERSON_NAME][EMAIL_ADDRESS][PERSON_NAME][DOMAIN_NAME]"
